Goal: Task Accomplishment & Management: Use online tool/utility

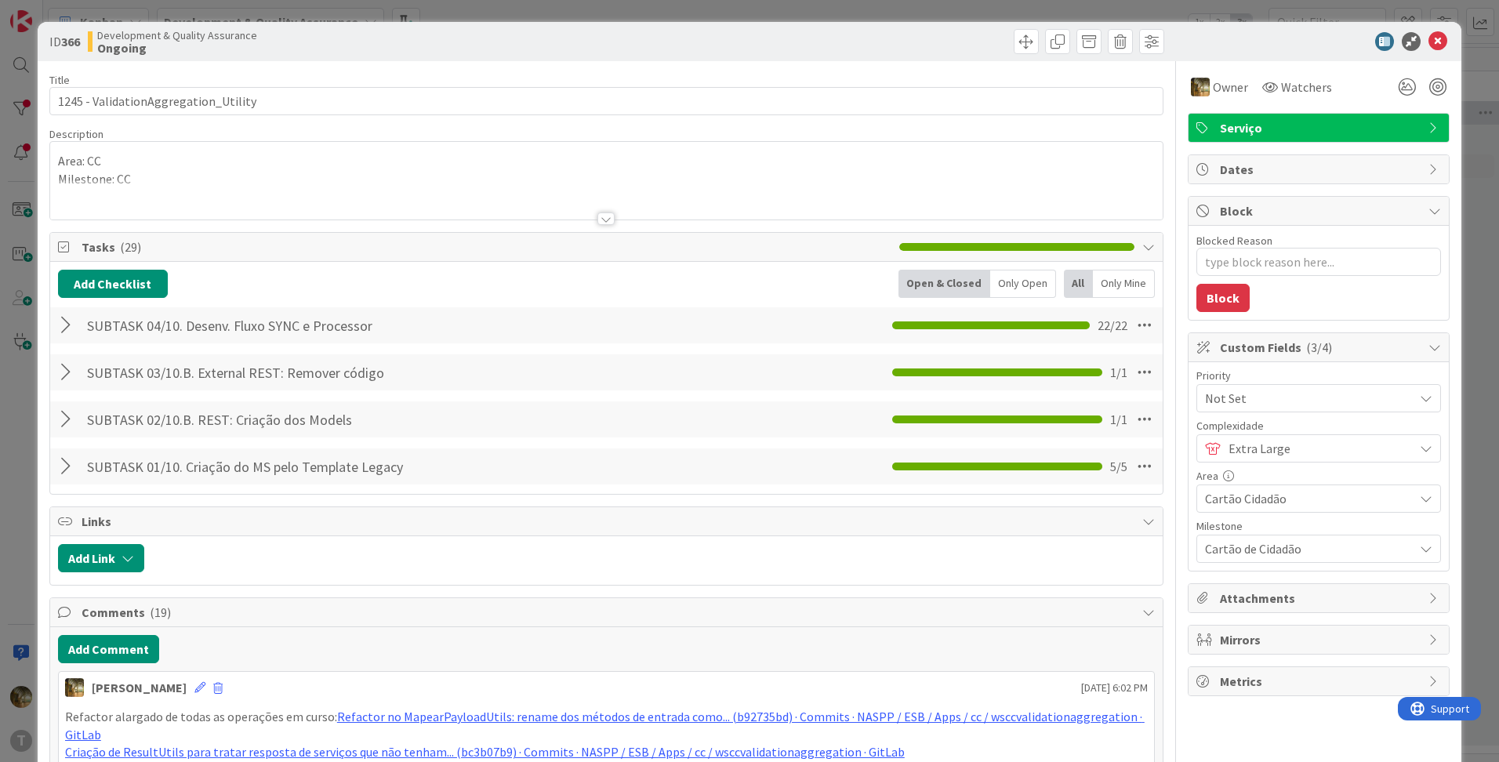
click at [60, 334] on div at bounding box center [68, 325] width 20 height 28
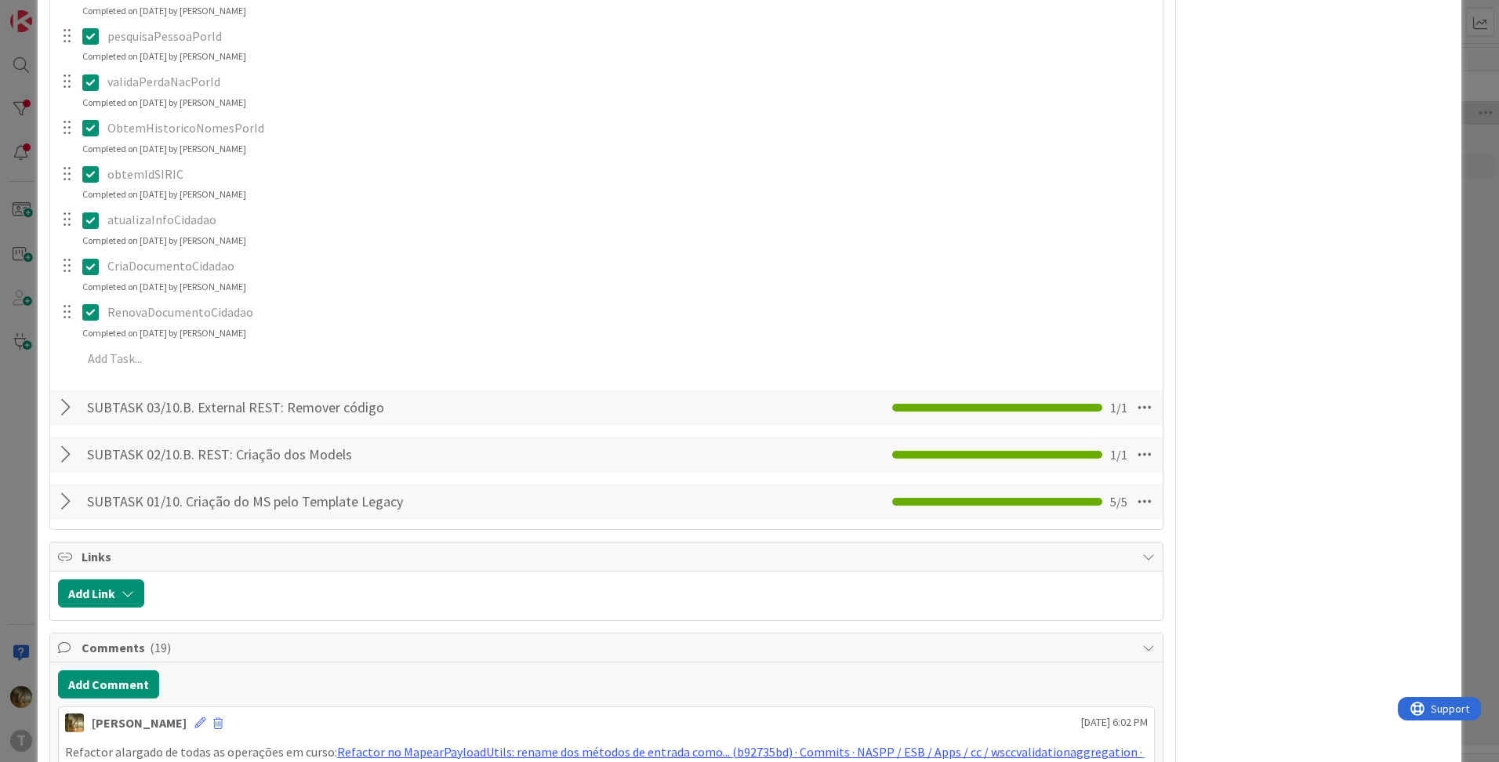
scroll to position [1045, 0]
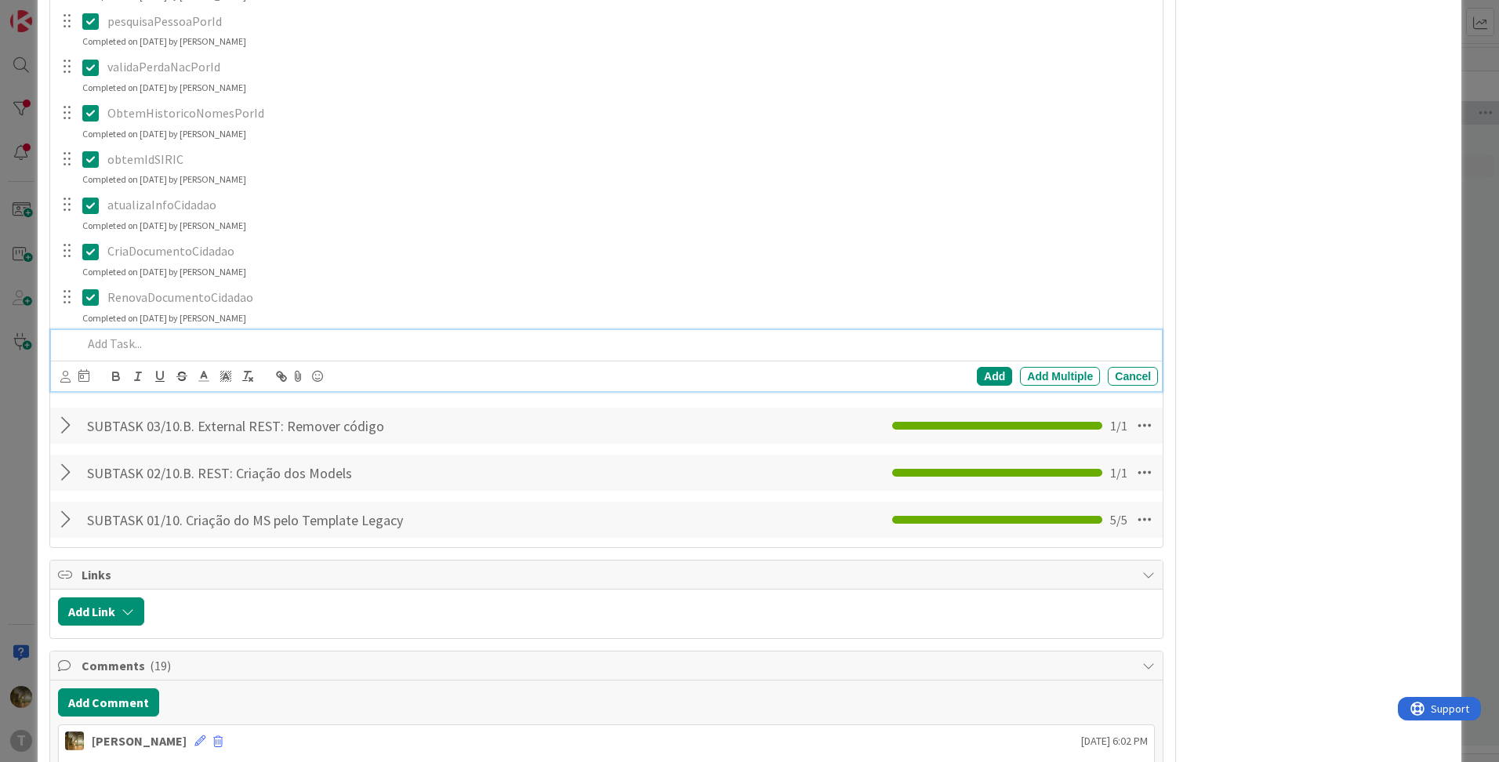
type textarea "x"
click at [120, 350] on p at bounding box center [616, 344] width 1069 height 18
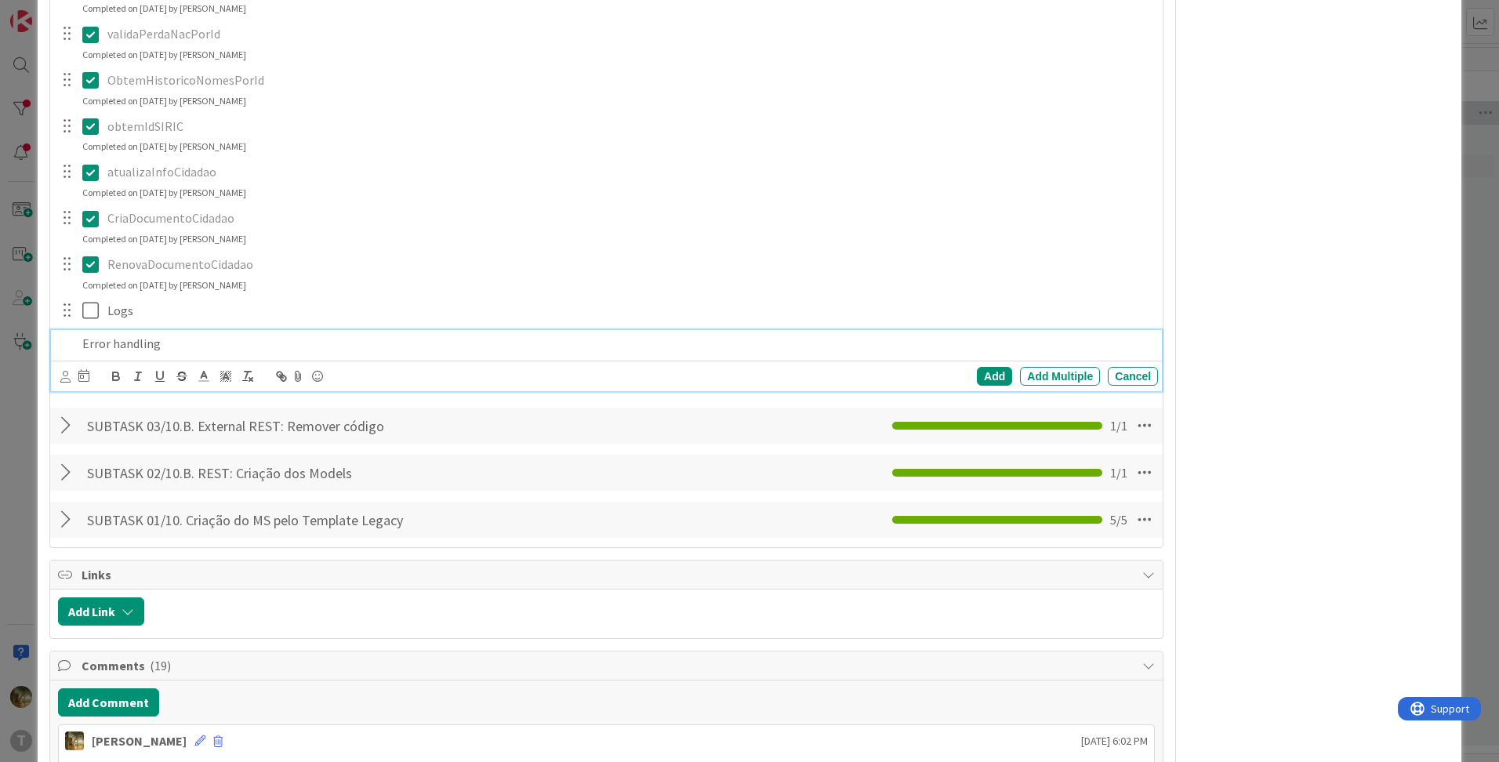
scroll to position [1111, 0]
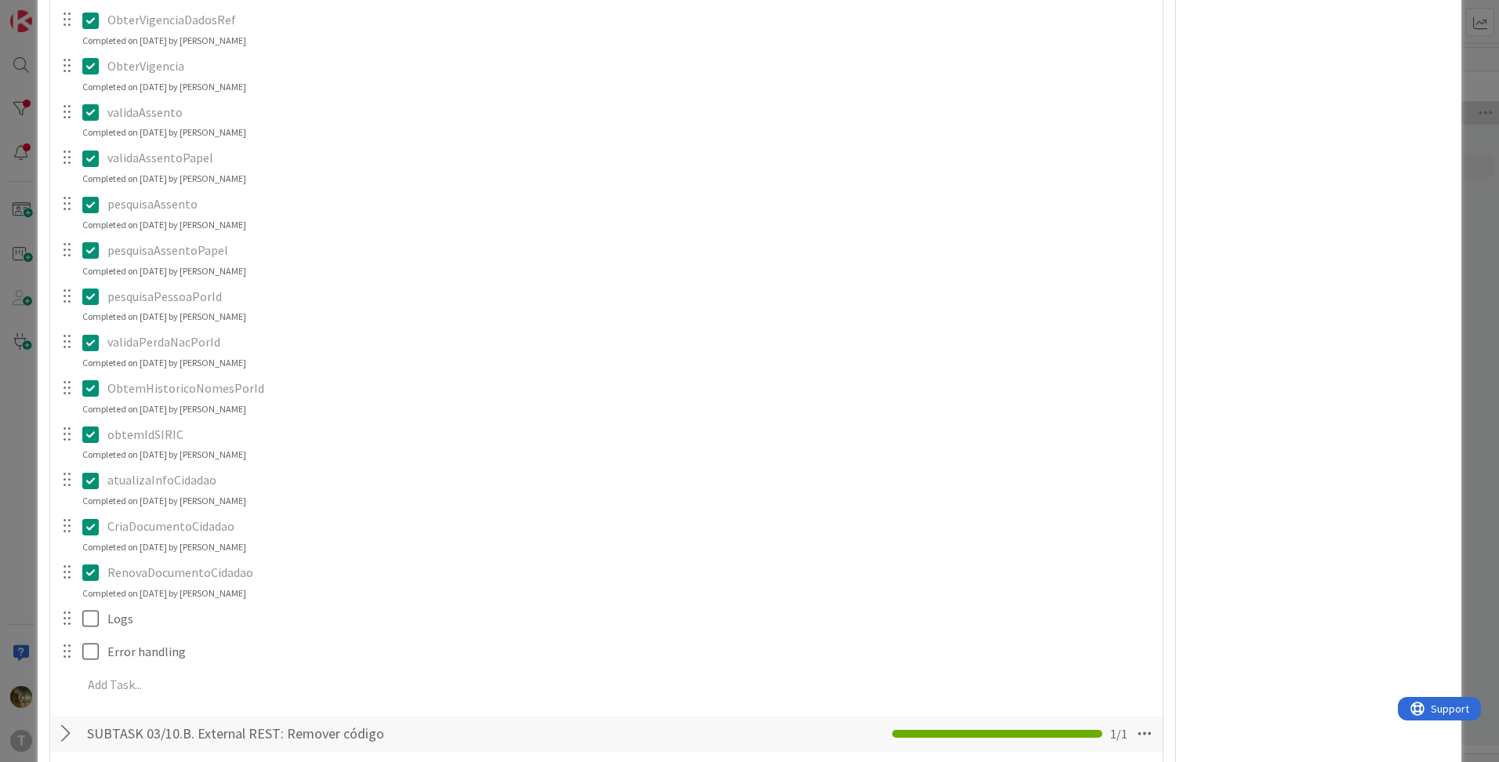
scroll to position [1045, 0]
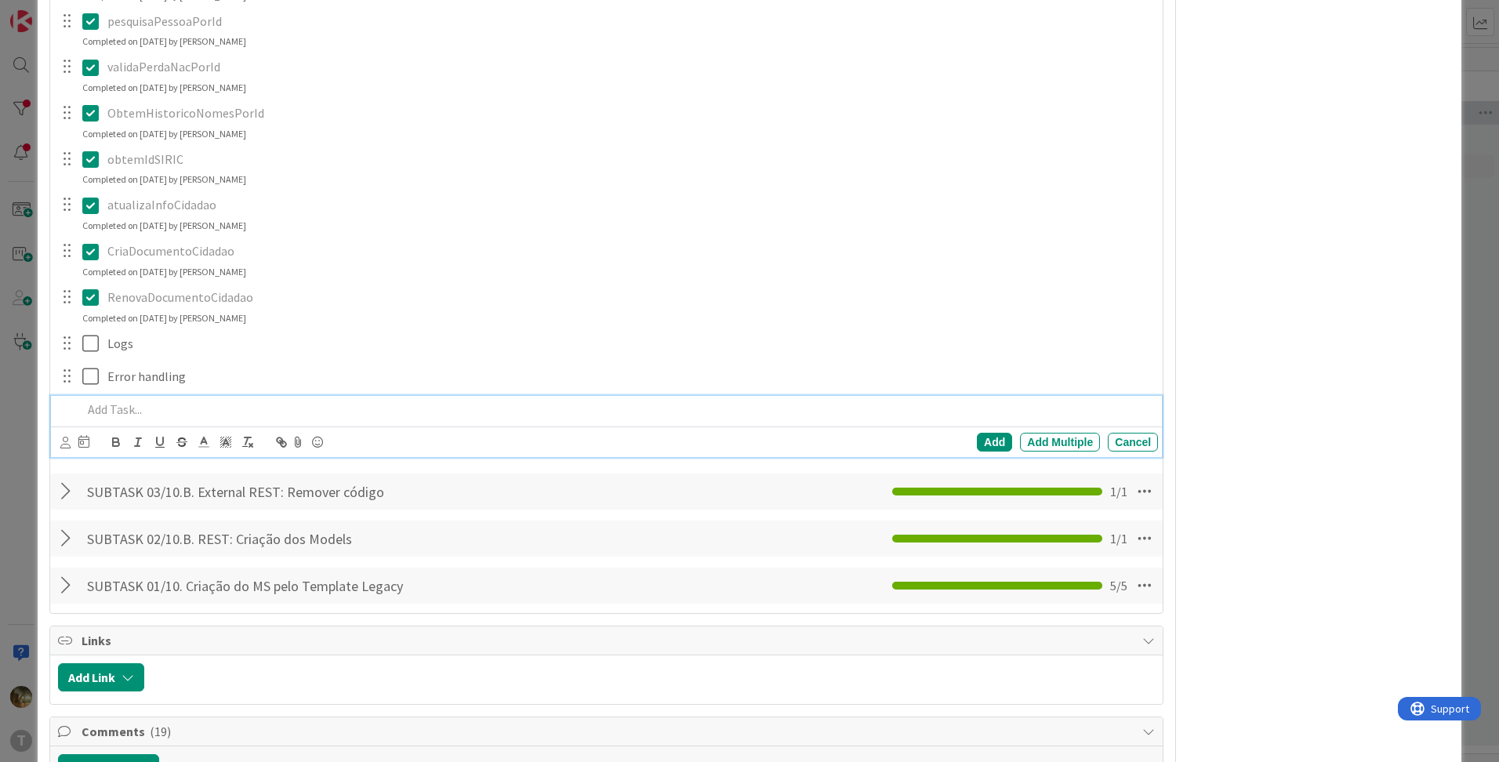
click at [136, 415] on p at bounding box center [616, 410] width 1069 height 18
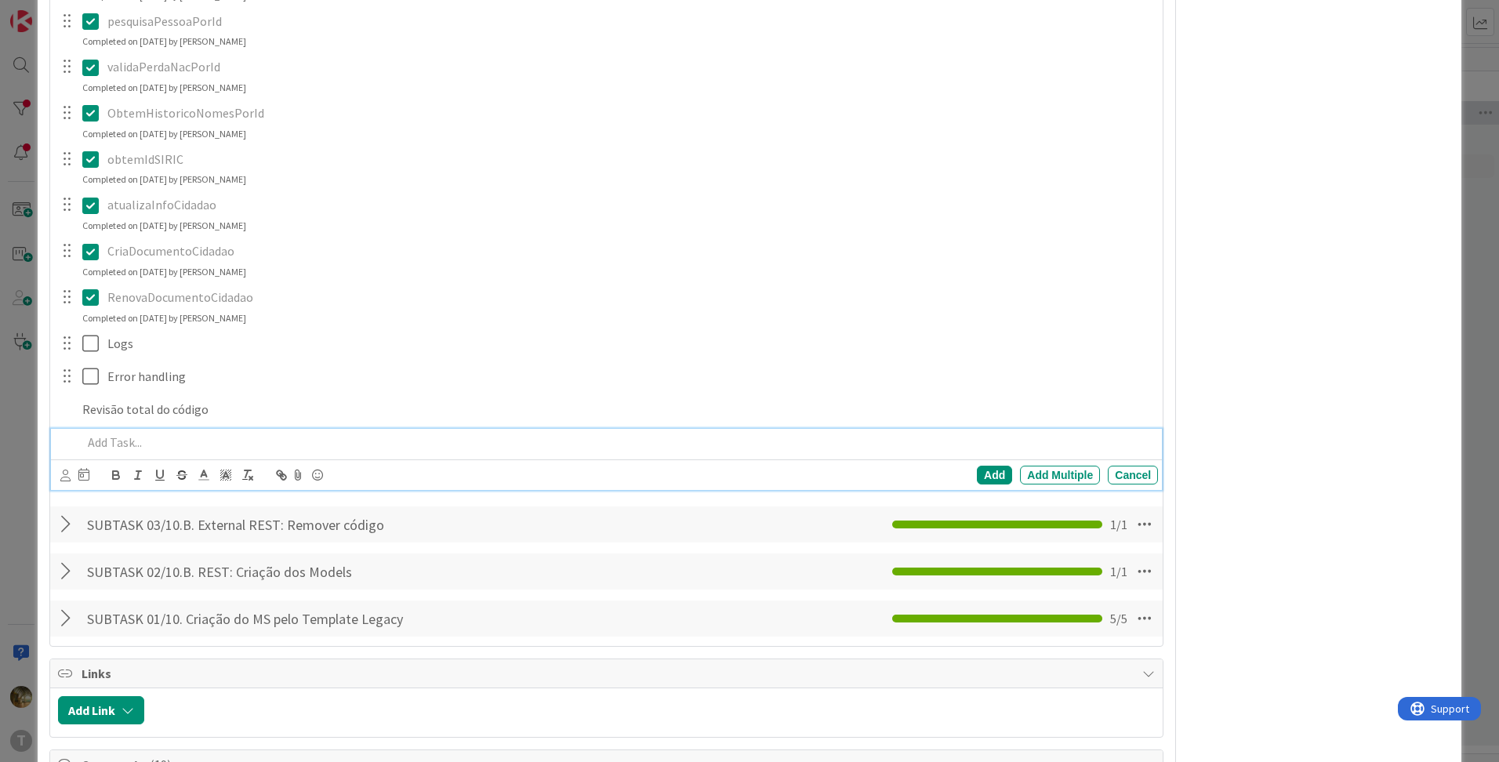
scroll to position [1078, 0]
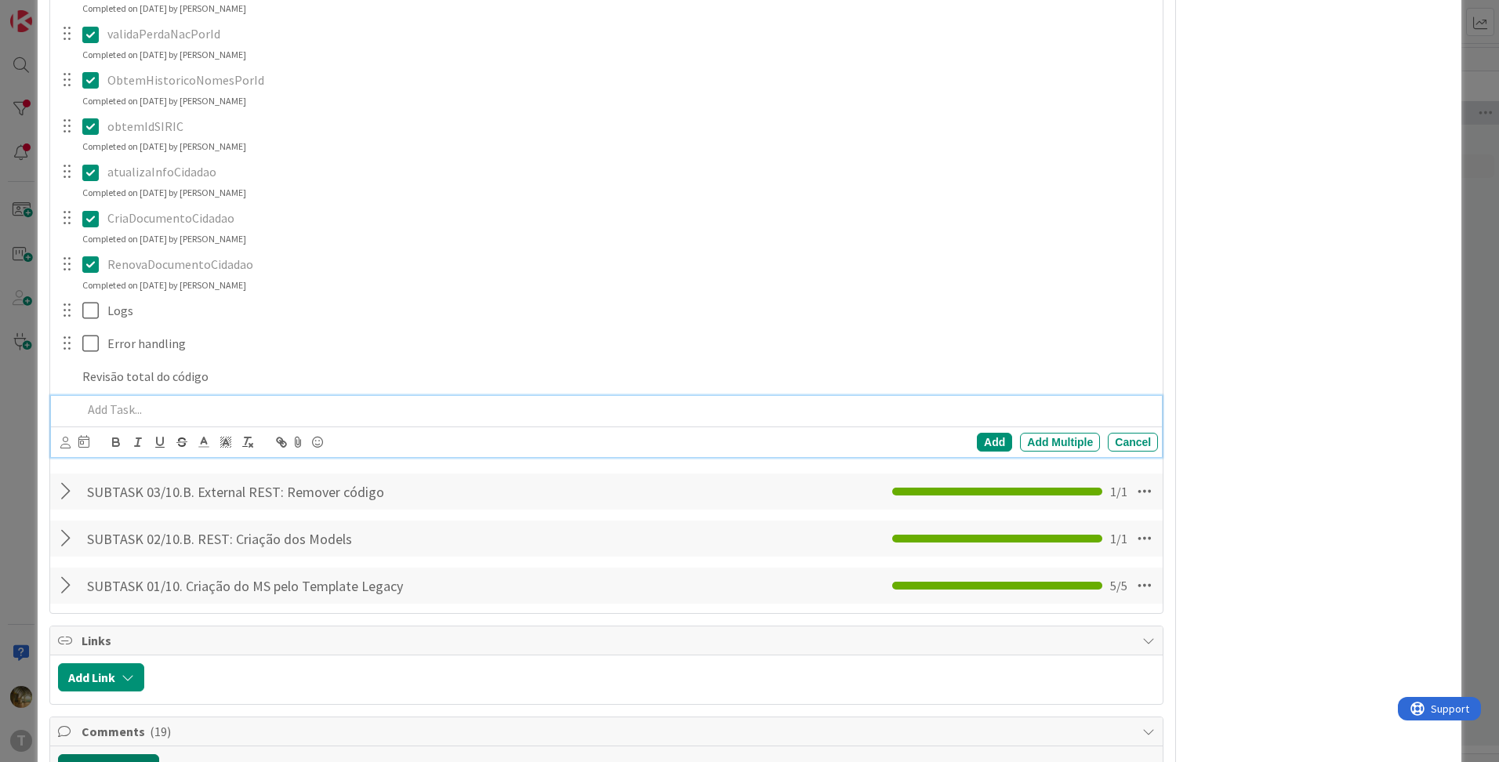
type textarea "x"
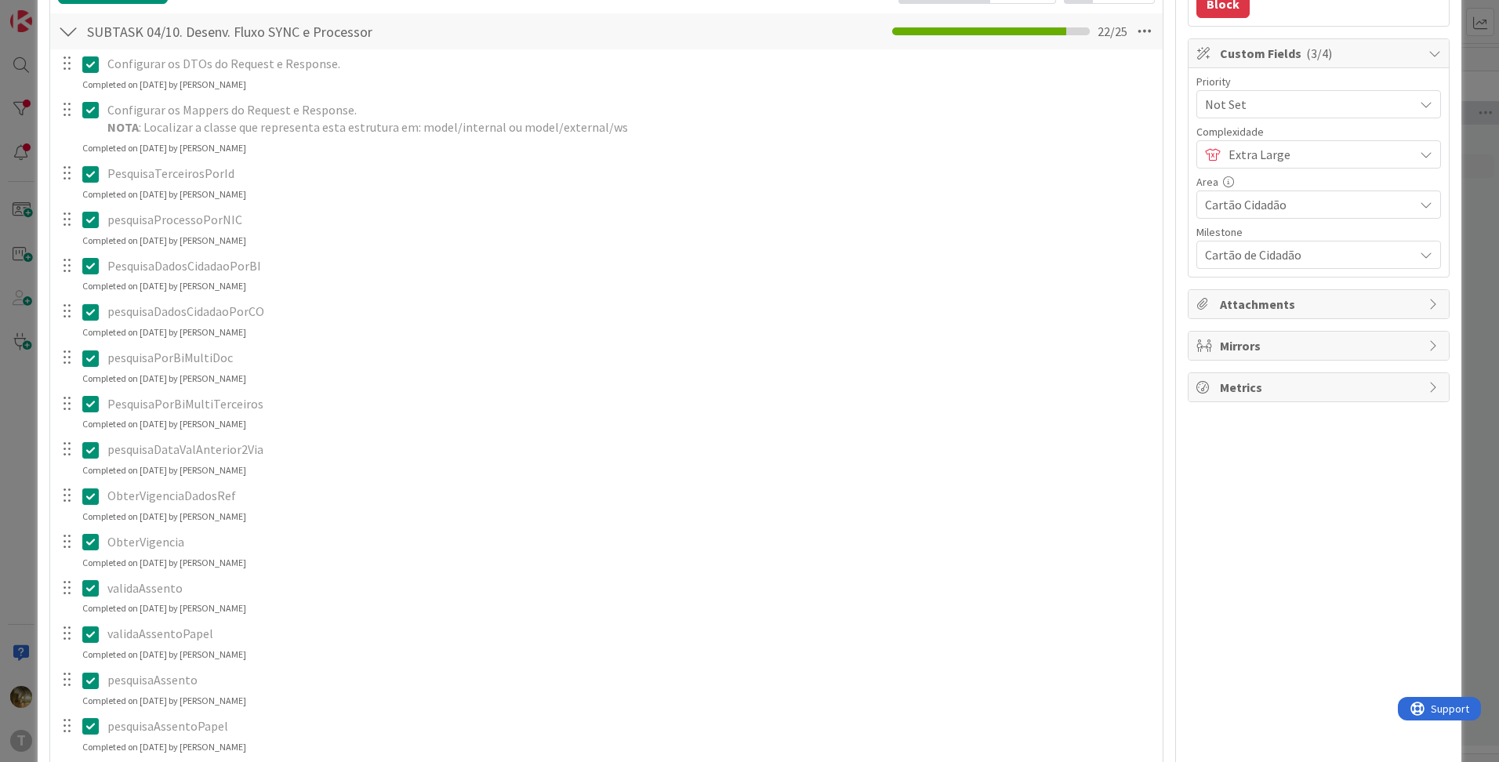
scroll to position [0, 0]
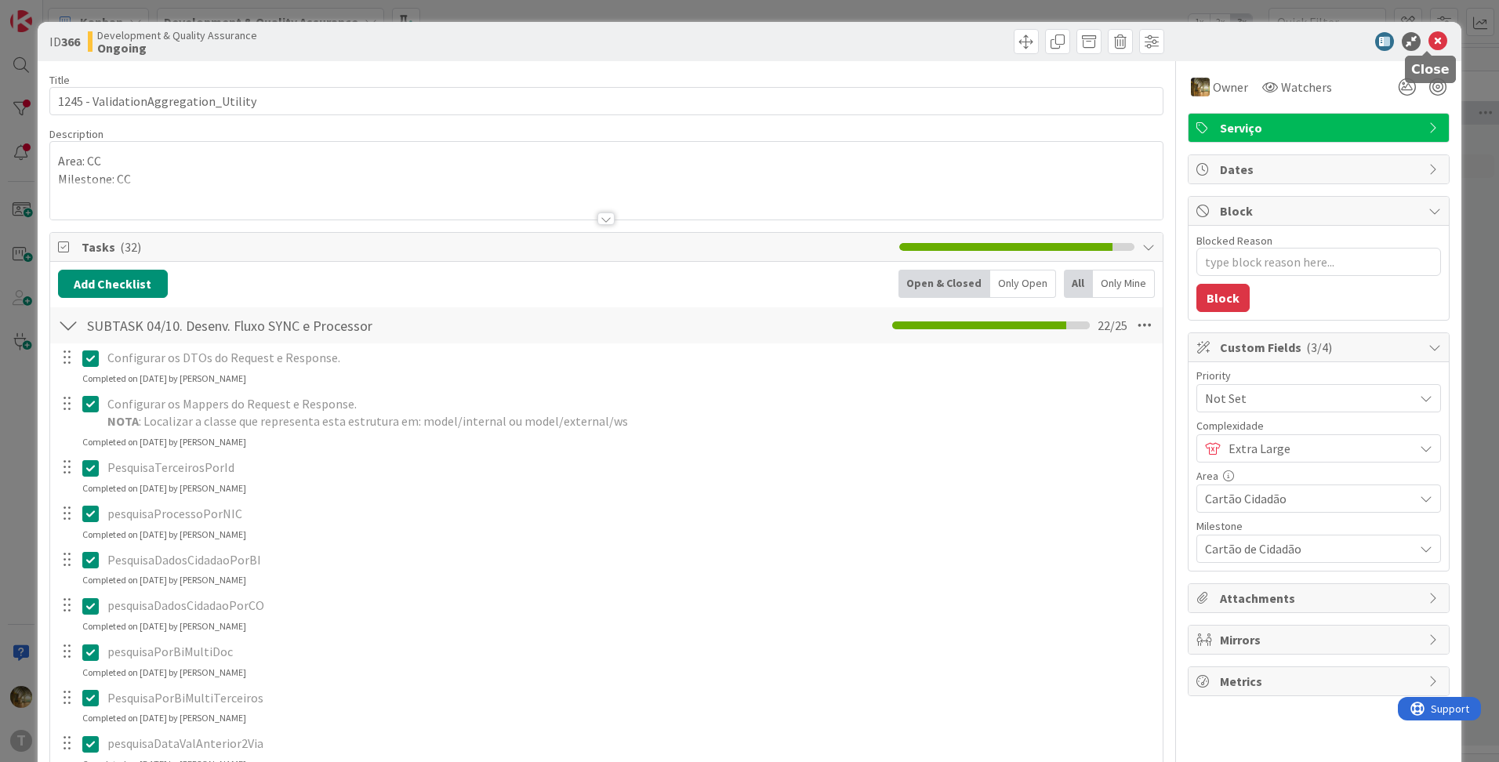
click at [1428, 40] on icon at bounding box center [1437, 41] width 19 height 19
